Goal: Navigation & Orientation: Find specific page/section

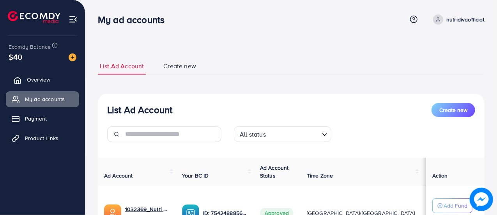
click at [37, 79] on span "Overview" at bounding box center [38, 80] width 23 height 8
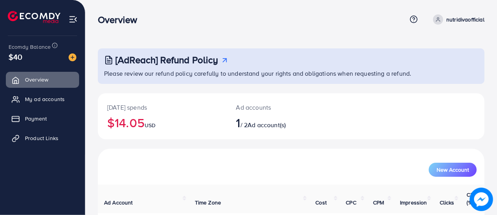
scroll to position [53, 0]
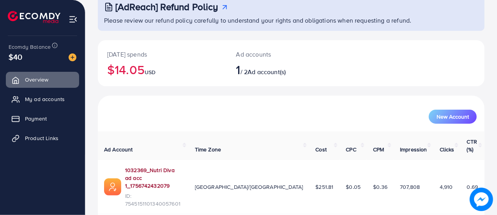
click at [175, 166] on link "1032369_Nutri Diva ad acc 1_1756742432079" at bounding box center [153, 178] width 57 height 24
